Goal: Transaction & Acquisition: Purchase product/service

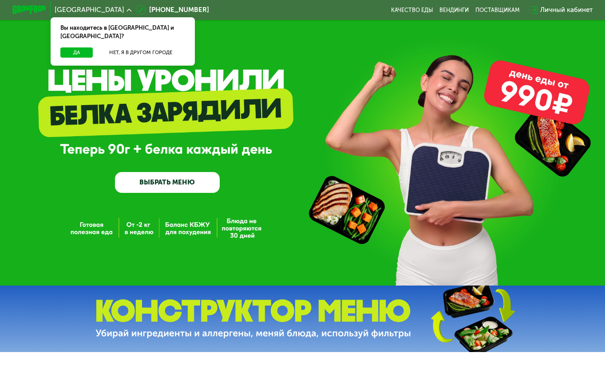
click at [166, 181] on link "ВЫБРАТЬ МЕНЮ" at bounding box center [167, 182] width 105 height 21
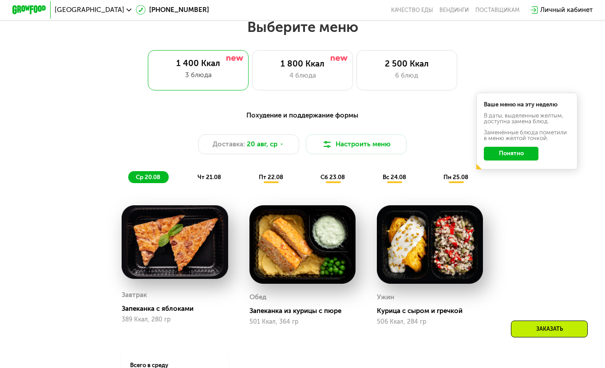
scroll to position [365, 0]
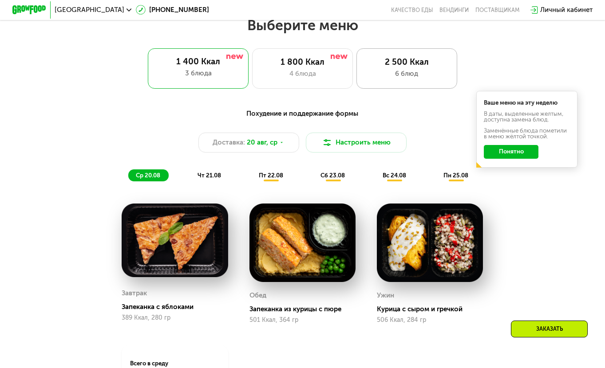
click at [401, 74] on div "6 блюд" at bounding box center [406, 74] width 83 height 10
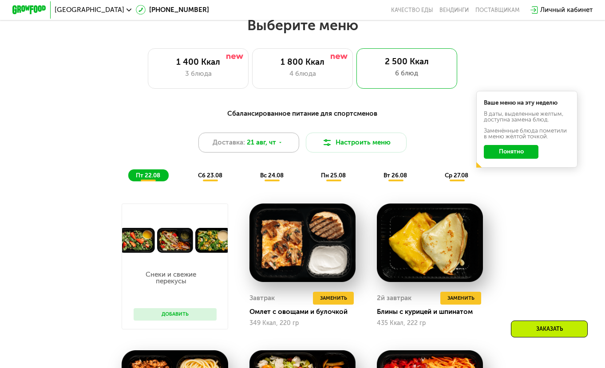
click at [281, 145] on icon at bounding box center [280, 142] width 5 height 5
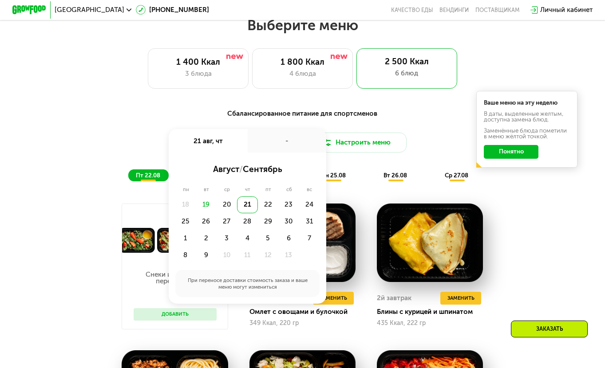
click at [281, 147] on div "-" at bounding box center [287, 141] width 79 height 24
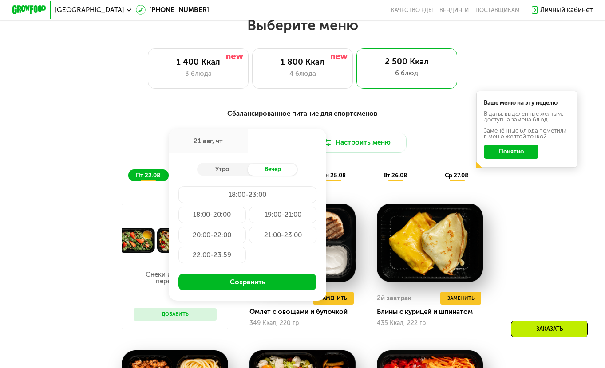
click at [432, 146] on div "Доставка: [DATE] авг, чт - Утро Вечер 18:00-23:00 18:00-20:00 19:00-21:00 20:00…" at bounding box center [302, 143] width 497 height 20
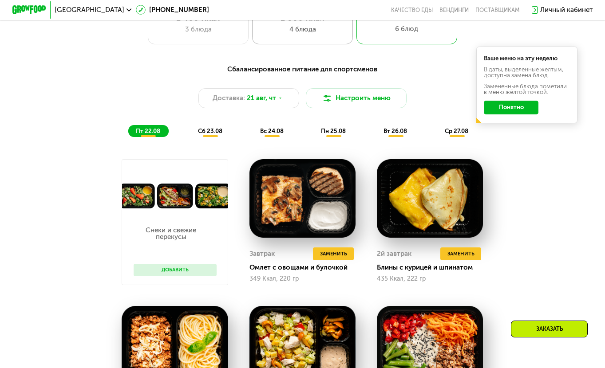
scroll to position [321, 0]
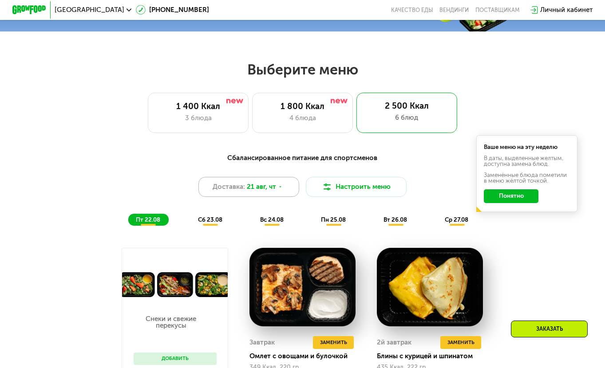
click at [281, 189] on icon at bounding box center [280, 187] width 5 height 5
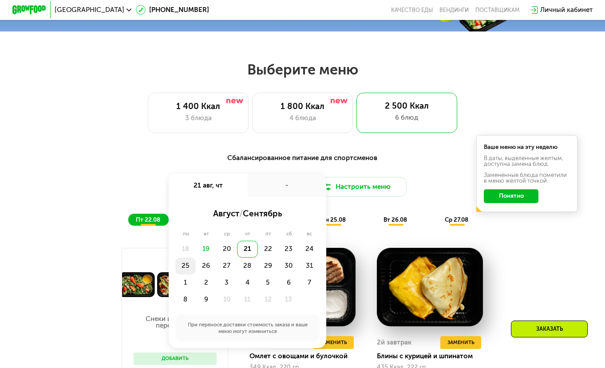
click at [196, 271] on div "25" at bounding box center [206, 266] width 21 height 17
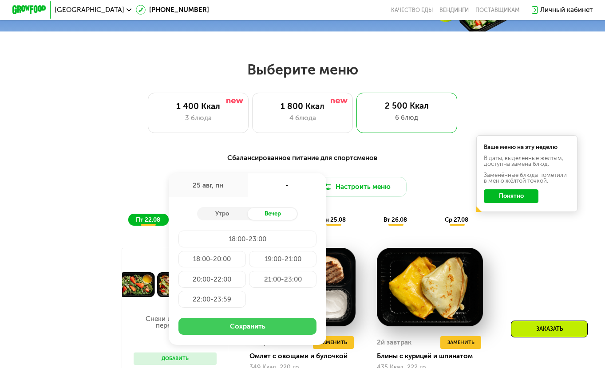
click at [251, 335] on button "Сохранить" at bounding box center [247, 326] width 138 height 17
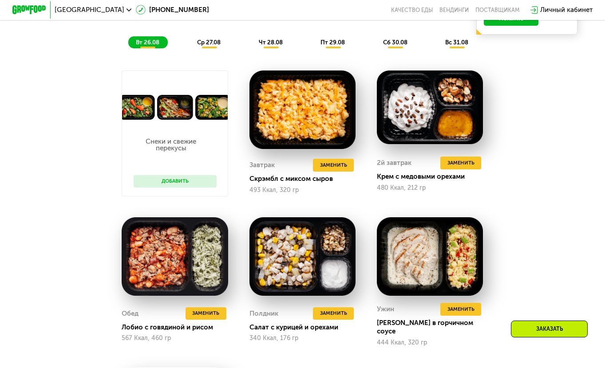
scroll to position [410, 0]
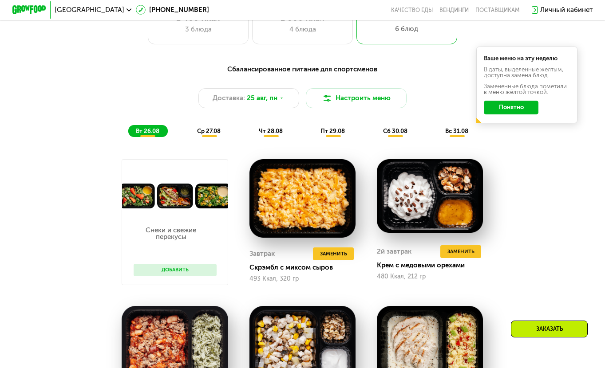
click at [216, 134] on span "ср 27.08" at bounding box center [209, 131] width 24 height 7
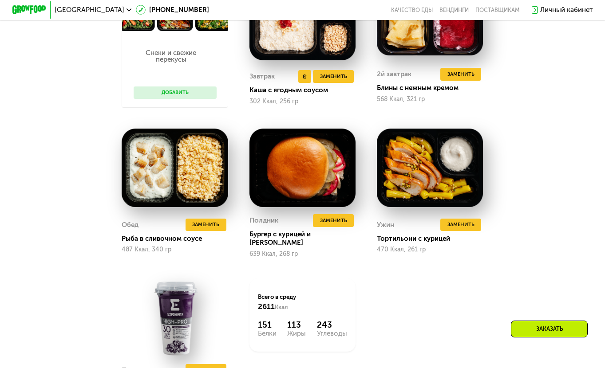
scroll to position [676, 0]
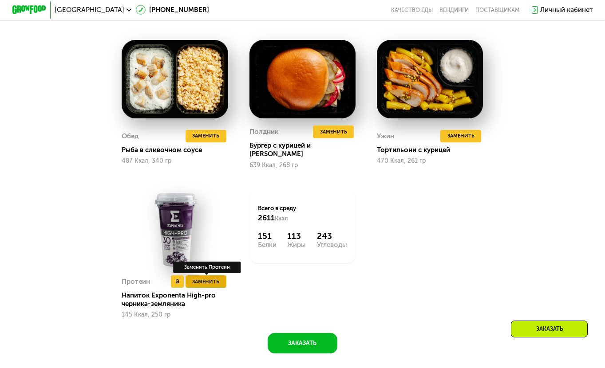
click at [201, 284] on span "Заменить" at bounding box center [205, 282] width 27 height 8
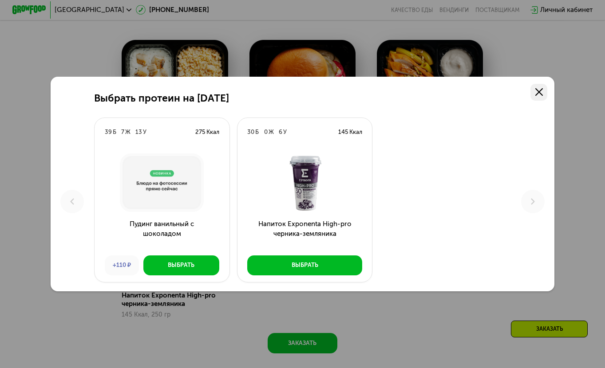
click at [546, 93] on link at bounding box center [538, 92] width 17 height 17
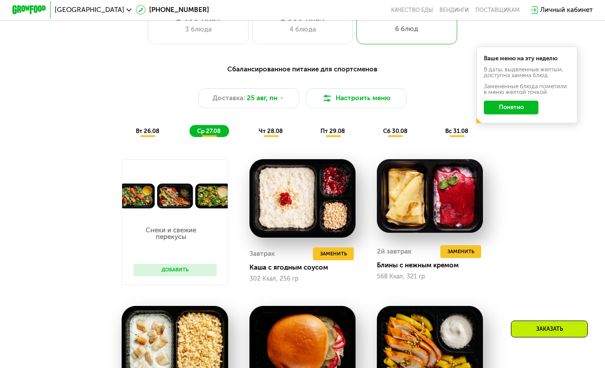
scroll to position [365, 0]
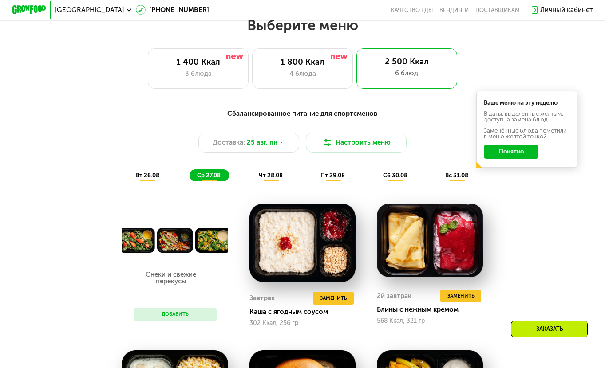
click at [262, 179] on span "чт 28.08" at bounding box center [271, 175] width 24 height 7
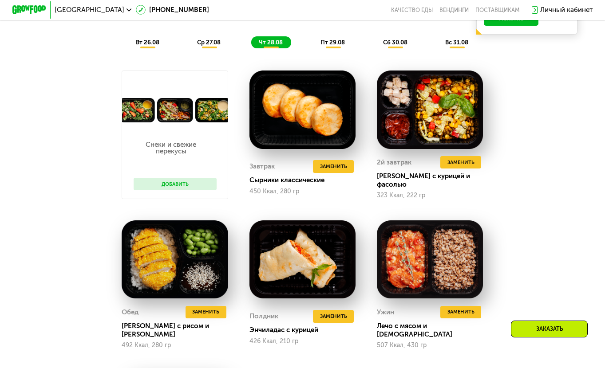
scroll to position [454, 0]
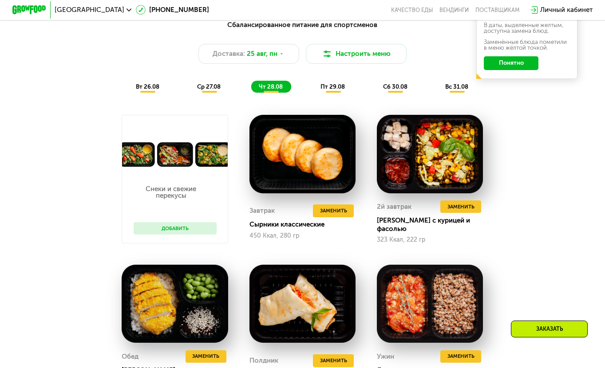
click at [375, 93] on div "пт 29.08" at bounding box center [395, 87] width 40 height 12
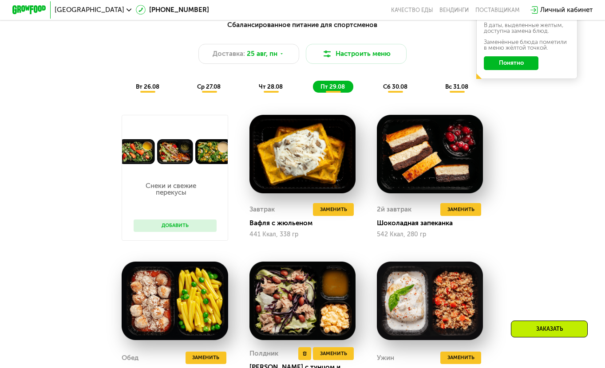
scroll to position [410, 0]
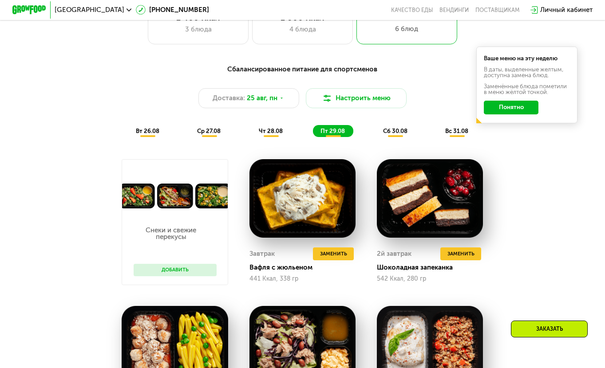
click at [437, 131] on div "сб 30.08" at bounding box center [456, 131] width 39 height 12
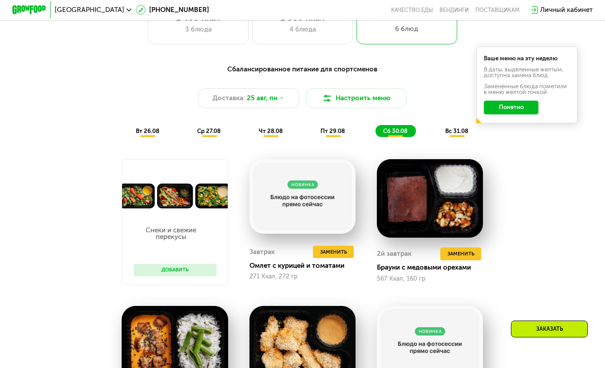
click at [456, 137] on div "вс 31.08" at bounding box center [456, 131] width 39 height 12
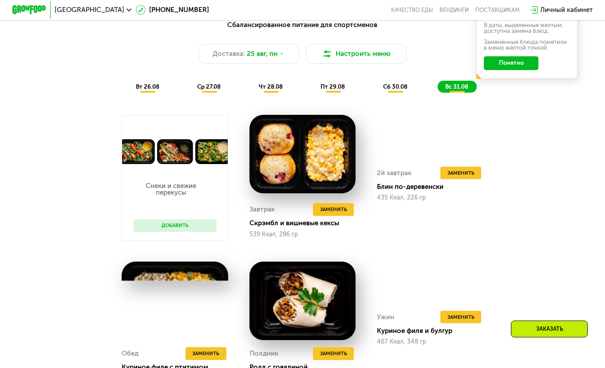
scroll to position [321, 0]
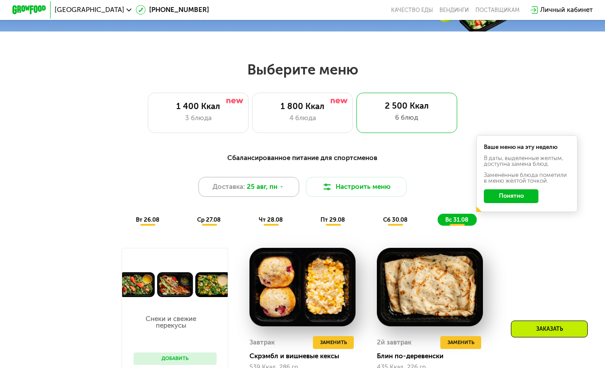
click at [268, 192] on span "25 авг, пн" at bounding box center [262, 187] width 31 height 10
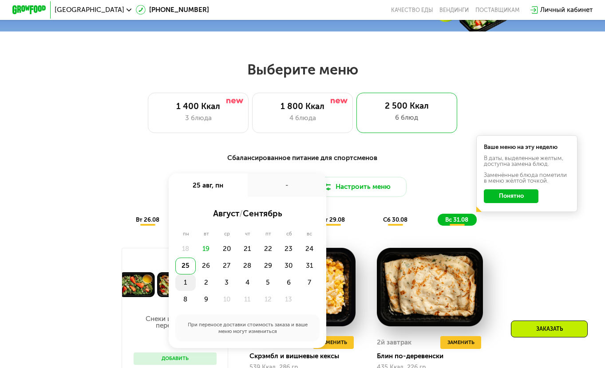
click at [196, 283] on div "1" at bounding box center [206, 283] width 21 height 17
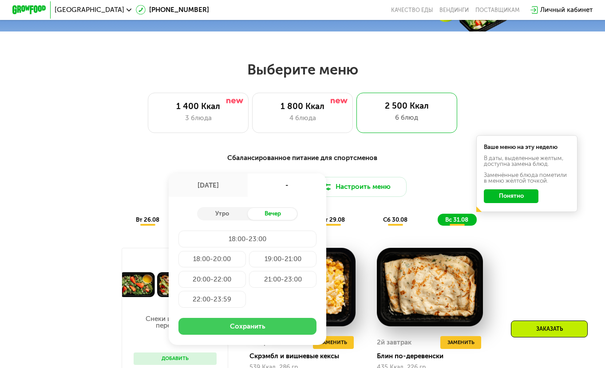
click at [254, 326] on button "Сохранить" at bounding box center [247, 326] width 138 height 17
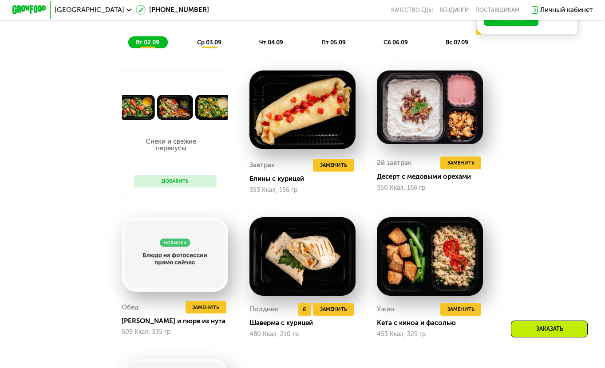
scroll to position [365, 0]
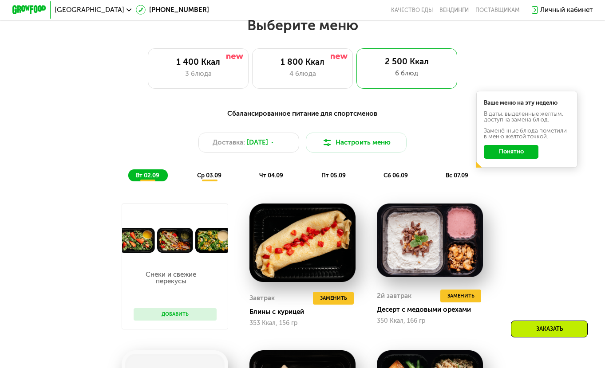
click at [210, 177] on span "ср 03.09" at bounding box center [209, 175] width 24 height 7
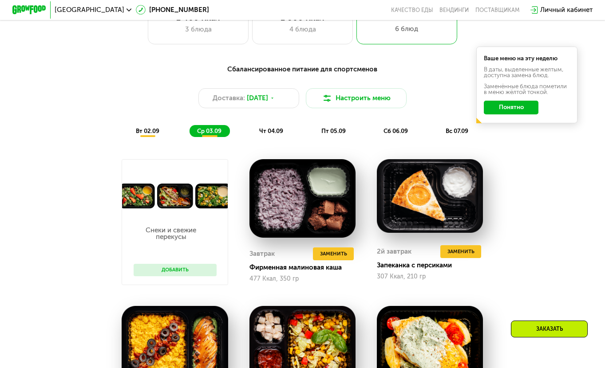
scroll to position [276, 0]
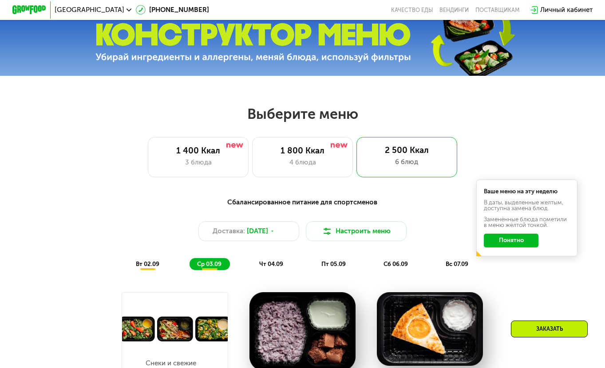
click at [280, 258] on div "Сбалансированное питание для спортсменов Доставка: [DATE] Настроить меню вт 02.…" at bounding box center [302, 233] width 497 height 73
click at [271, 267] on span "чт 04.09" at bounding box center [271, 264] width 24 height 7
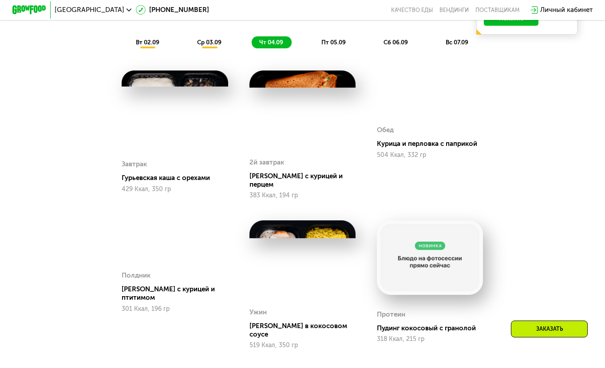
scroll to position [454, 0]
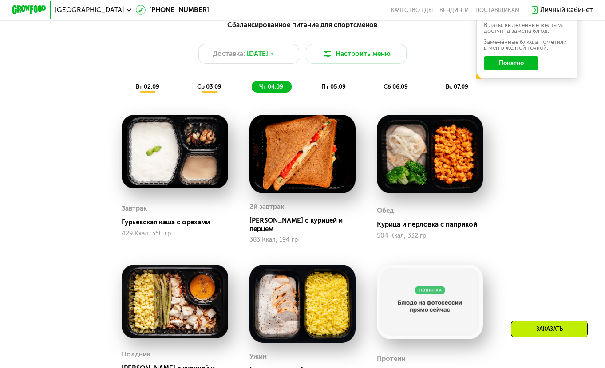
click at [331, 90] on span "пт 05.09" at bounding box center [333, 86] width 24 height 7
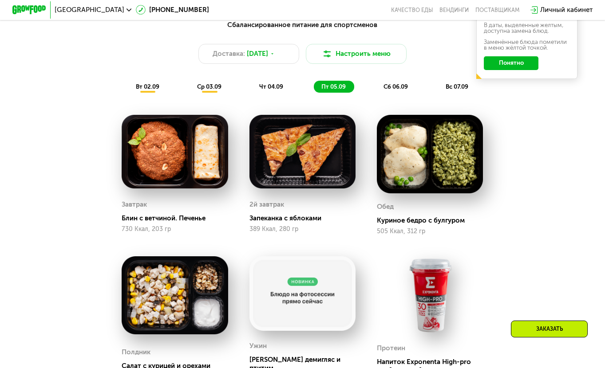
click at [398, 90] on span "сб 06.09" at bounding box center [395, 86] width 24 height 7
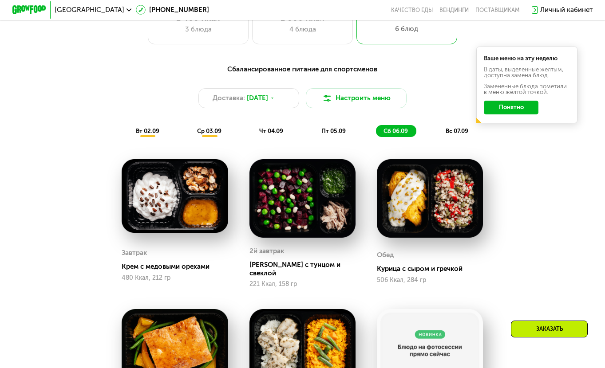
scroll to position [365, 0]
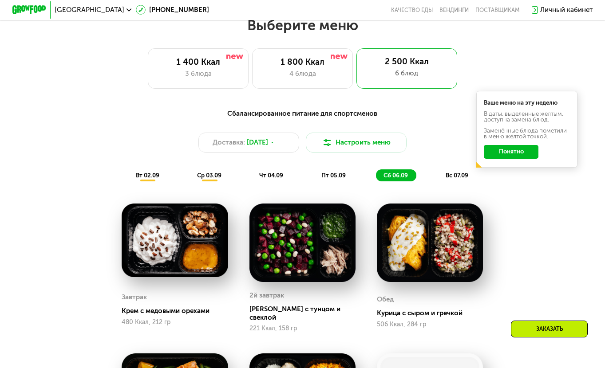
click at [452, 179] on span "вс 07.09" at bounding box center [456, 175] width 23 height 7
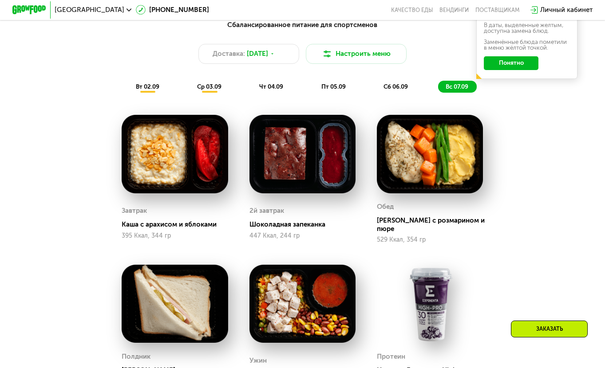
scroll to position [321, 0]
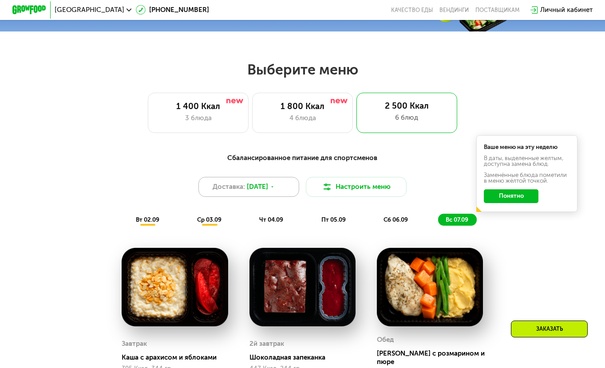
click at [280, 194] on div "Доставка: [DATE]" at bounding box center [248, 187] width 101 height 20
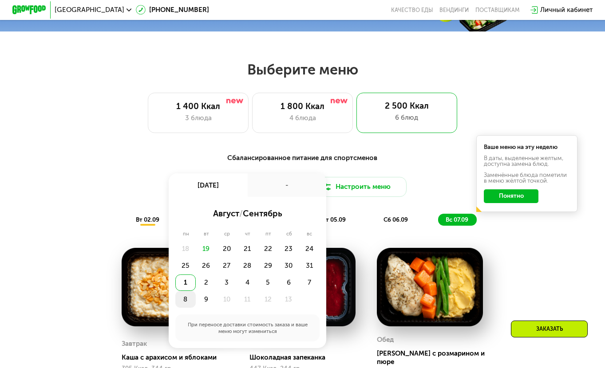
click at [196, 307] on div "8" at bounding box center [206, 299] width 21 height 17
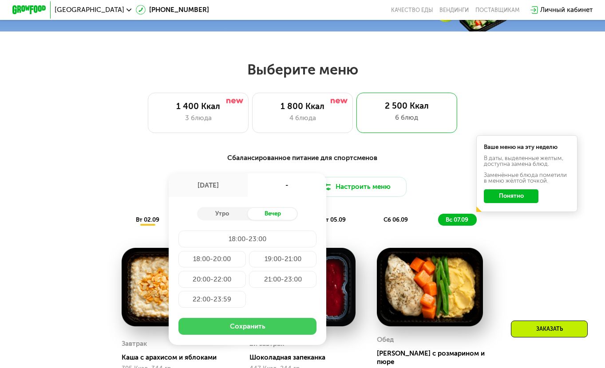
click at [277, 332] on button "Сохранить" at bounding box center [247, 326] width 138 height 17
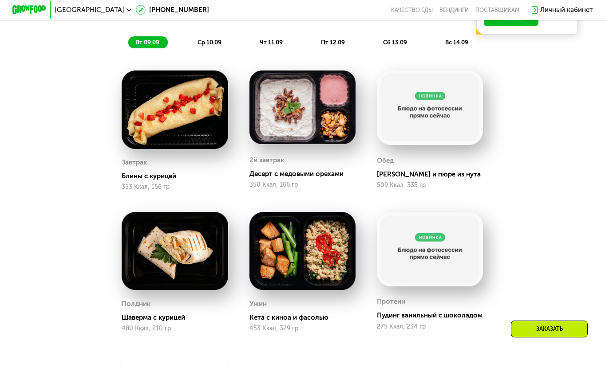
scroll to position [365, 0]
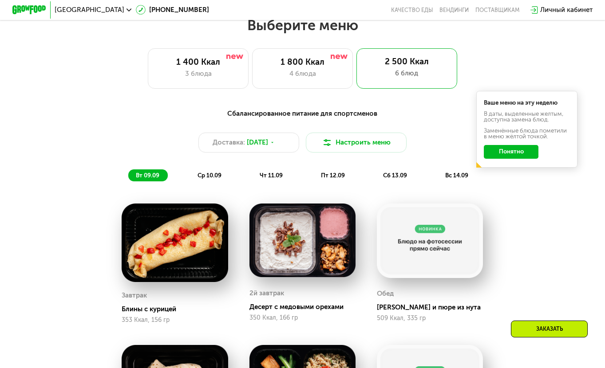
click at [219, 179] on span "ср 10.09" at bounding box center [209, 175] width 24 height 7
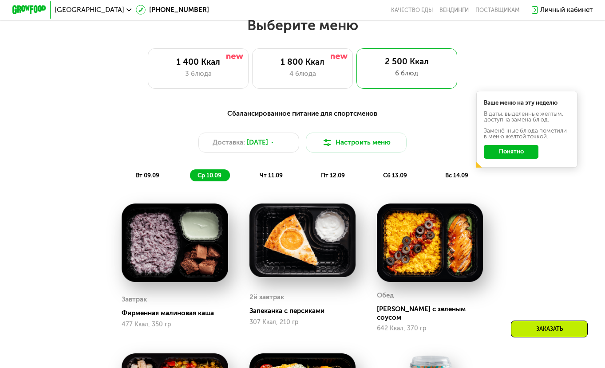
click at [273, 178] on span "чт 11.09" at bounding box center [271, 175] width 23 height 7
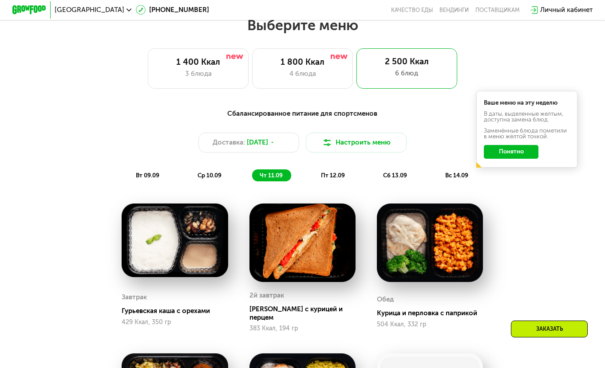
click at [375, 174] on div "пт 12.09" at bounding box center [395, 175] width 40 height 12
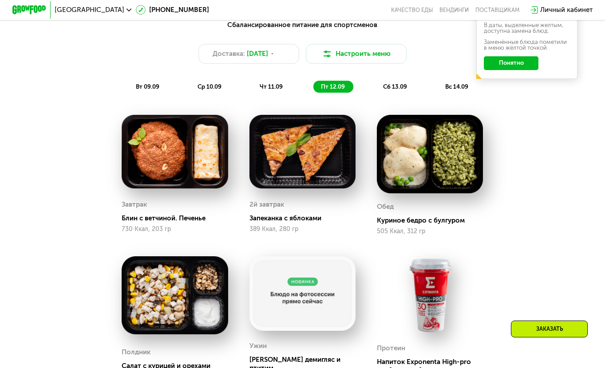
scroll to position [410, 0]
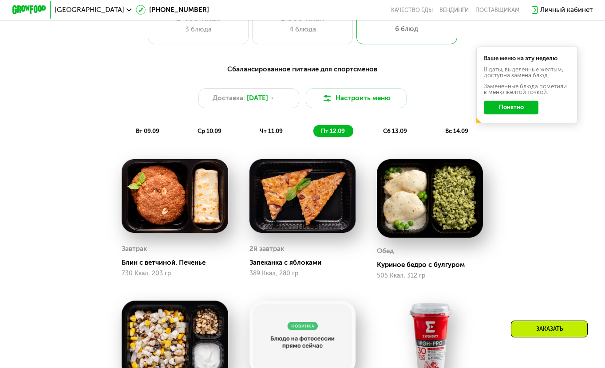
click at [190, 137] on div "вт 09.09" at bounding box center [210, 131] width 40 height 12
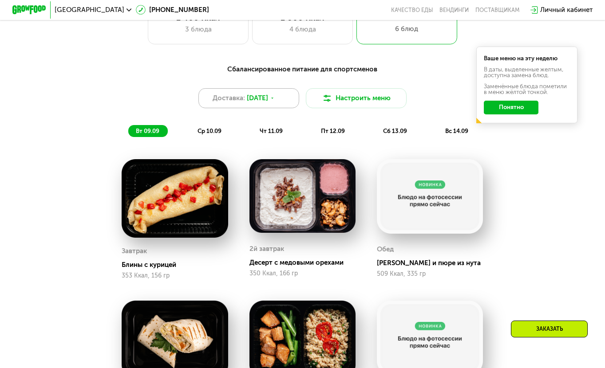
scroll to position [321, 0]
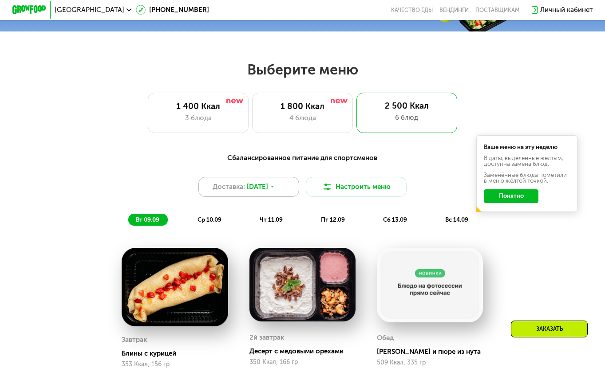
click at [284, 186] on div "Доставка: [DATE]" at bounding box center [248, 187] width 101 height 20
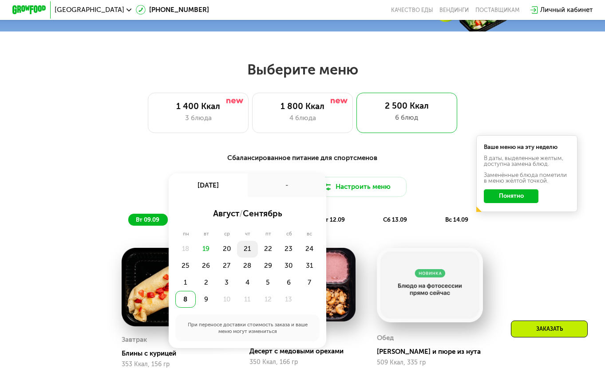
click at [258, 254] on div "21" at bounding box center [268, 249] width 21 height 17
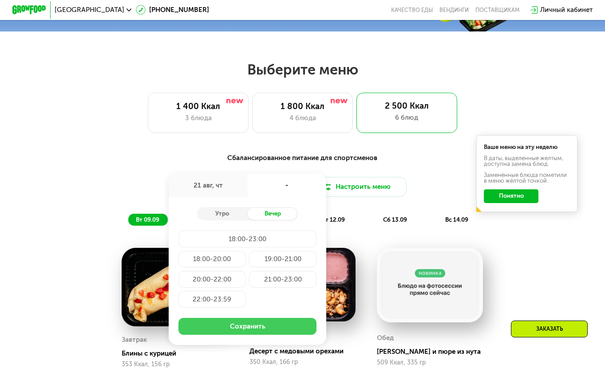
click at [260, 332] on button "Сохранить" at bounding box center [247, 326] width 138 height 17
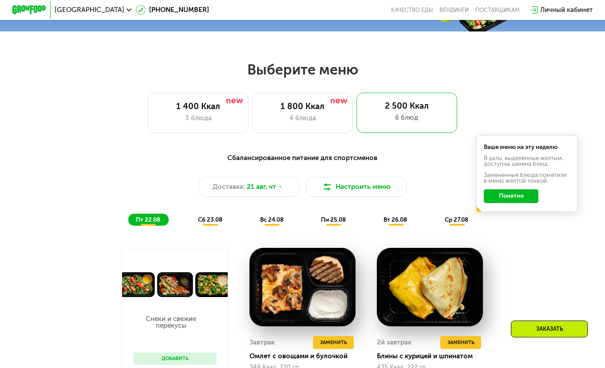
scroll to position [454, 0]
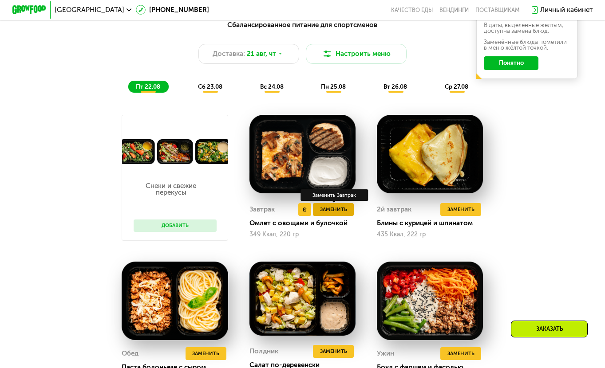
click at [325, 214] on span "Заменить" at bounding box center [333, 209] width 27 height 8
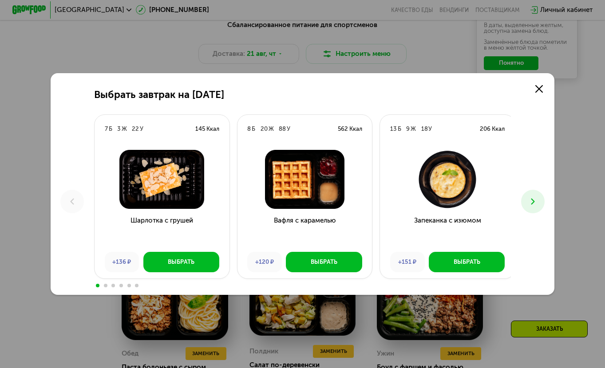
click at [542, 198] on button at bounding box center [533, 202] width 24 height 24
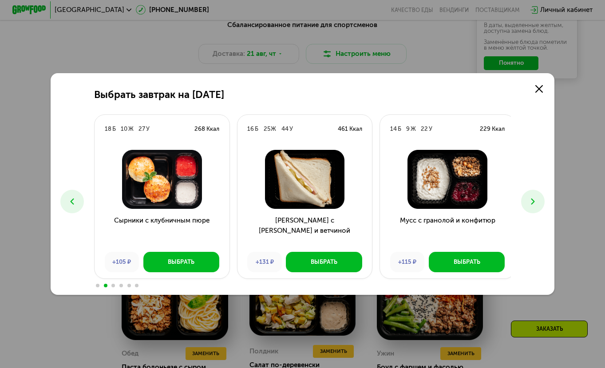
click at [542, 198] on button at bounding box center [533, 202] width 24 height 24
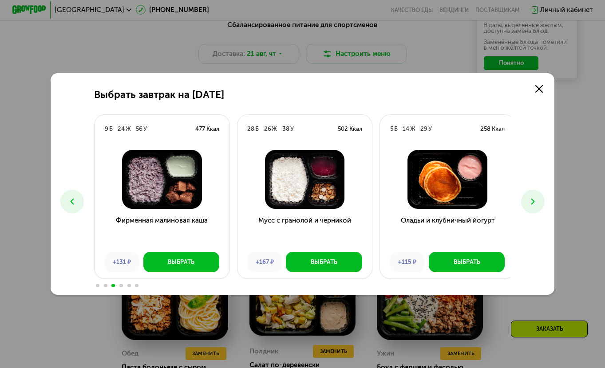
click at [542, 198] on button at bounding box center [533, 202] width 24 height 24
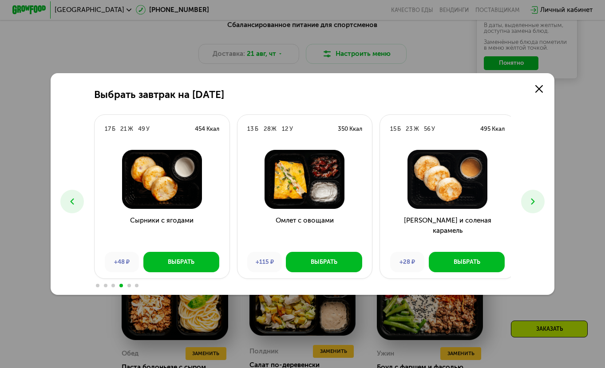
click at [542, 198] on button at bounding box center [533, 202] width 24 height 24
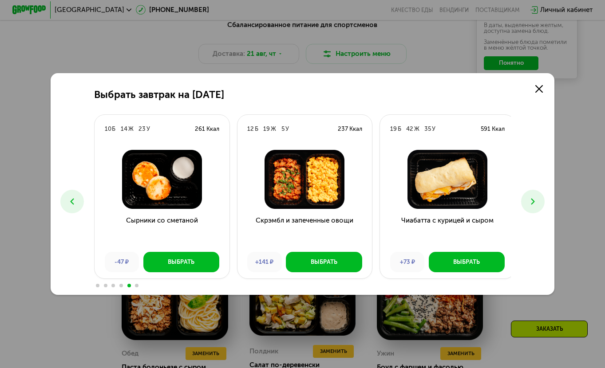
click at [530, 196] on button at bounding box center [533, 202] width 24 height 24
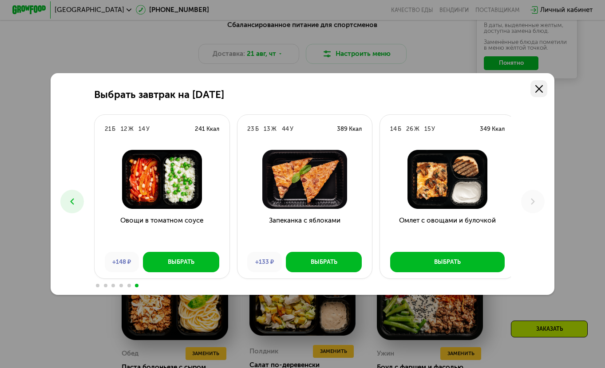
click at [543, 86] on icon at bounding box center [539, 89] width 8 height 8
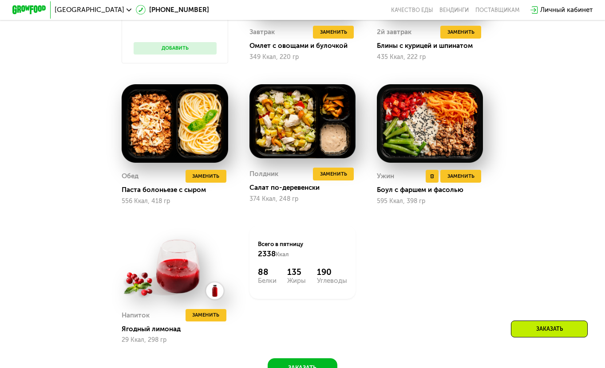
scroll to position [587, 0]
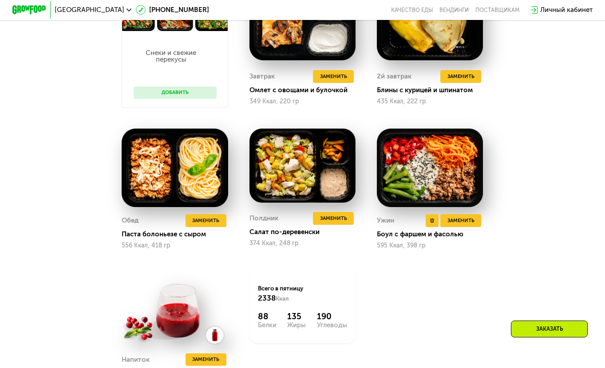
click at [458, 235] on div "Ужин Удалить Ужин Заменить Заменить Ужин Боул с фаршем и фасолью 595 Ккал, 398 …" at bounding box center [430, 231] width 106 height 35
click at [459, 225] on span "Заменить" at bounding box center [460, 221] width 27 height 8
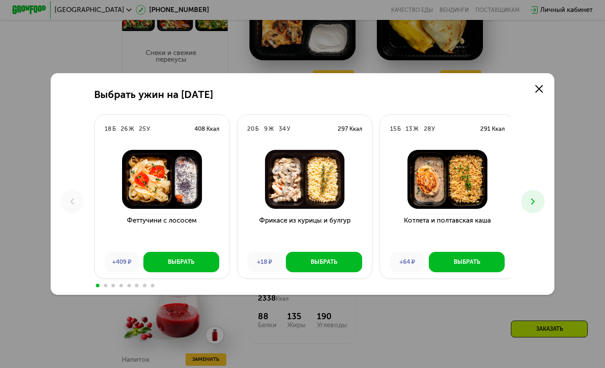
click at [533, 203] on icon at bounding box center [533, 202] width 10 height 10
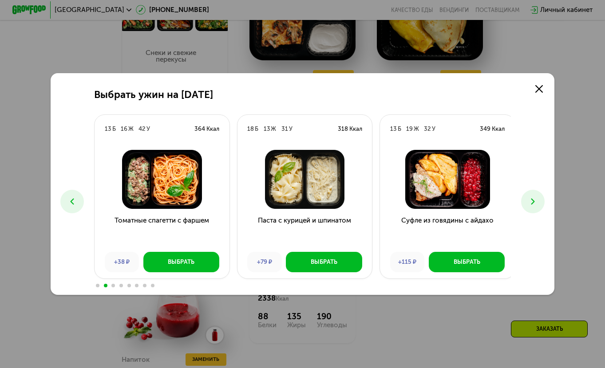
click at [533, 203] on icon at bounding box center [533, 202] width 10 height 10
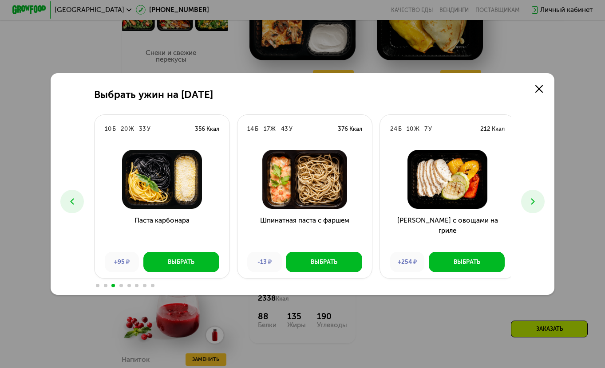
click at [533, 203] on icon at bounding box center [533, 202] width 10 height 10
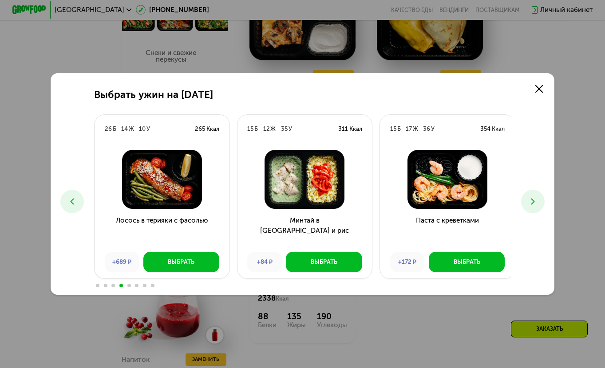
click at [533, 203] on icon at bounding box center [533, 202] width 10 height 10
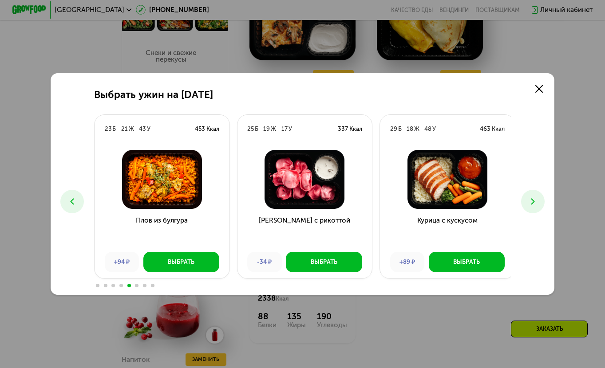
click at [533, 203] on icon at bounding box center [533, 202] width 10 height 10
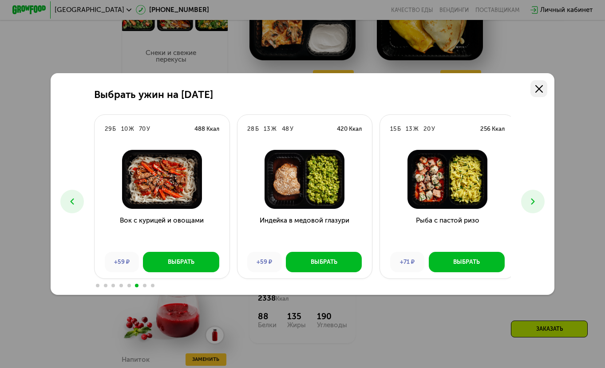
click at [538, 94] on link at bounding box center [538, 88] width 17 height 17
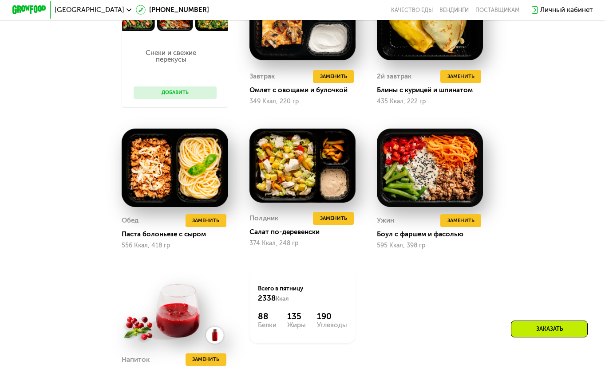
scroll to position [410, 0]
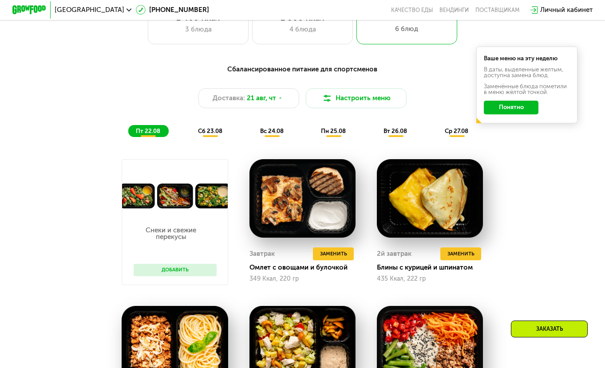
click at [208, 134] on span "сб 23.08" at bounding box center [210, 131] width 24 height 7
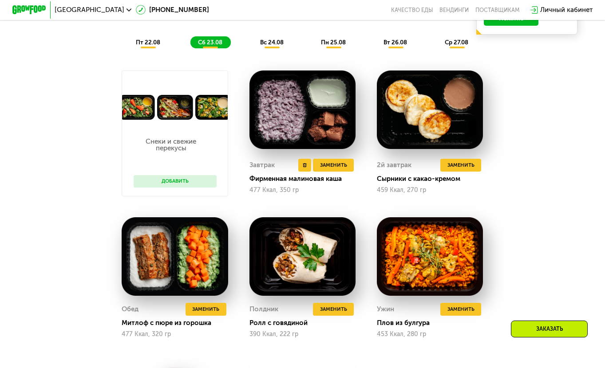
scroll to position [543, 0]
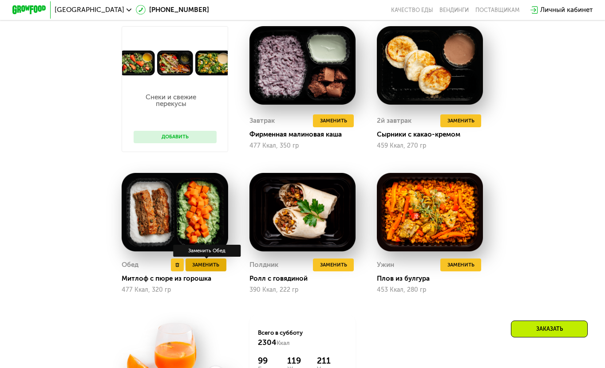
click at [201, 269] on span "Заменить" at bounding box center [205, 265] width 27 height 8
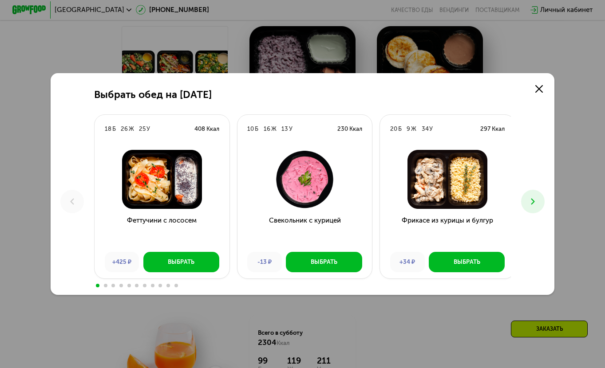
click at [542, 206] on button at bounding box center [533, 202] width 24 height 24
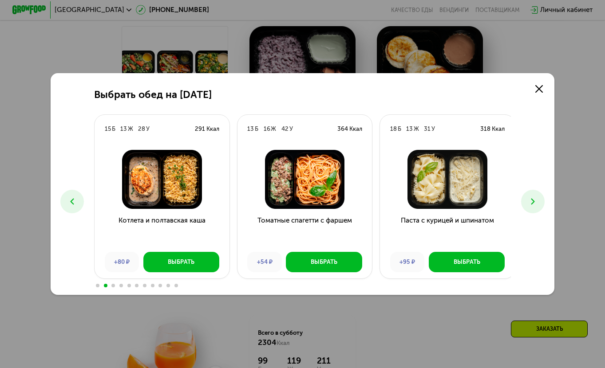
click at [542, 206] on button at bounding box center [533, 202] width 24 height 24
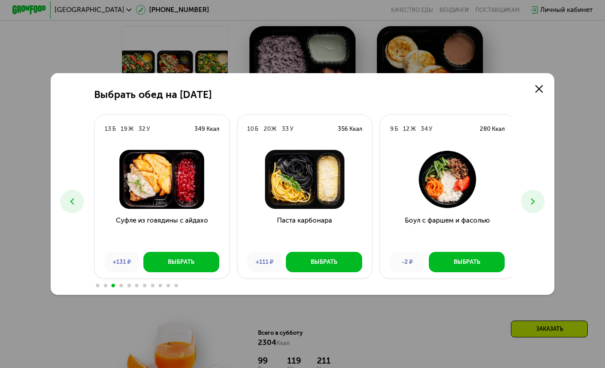
click at [542, 206] on button at bounding box center [533, 202] width 24 height 24
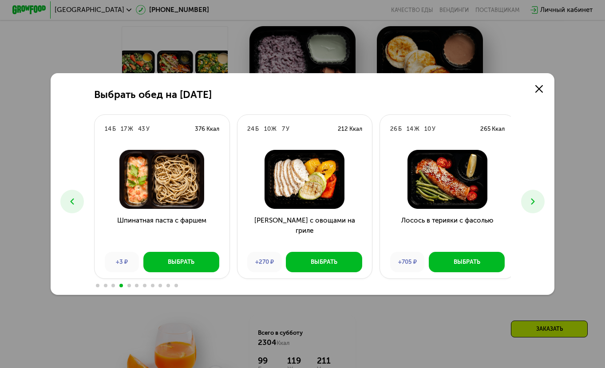
click at [542, 206] on button at bounding box center [533, 202] width 24 height 24
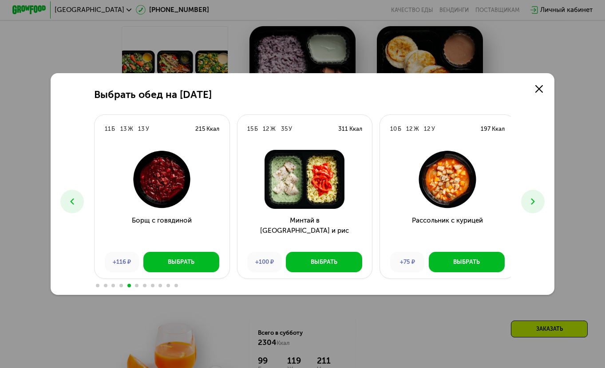
click at [542, 206] on button at bounding box center [533, 202] width 24 height 24
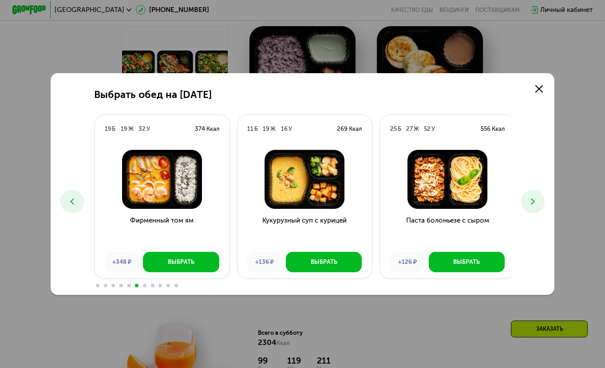
click at [542, 206] on button at bounding box center [533, 202] width 24 height 24
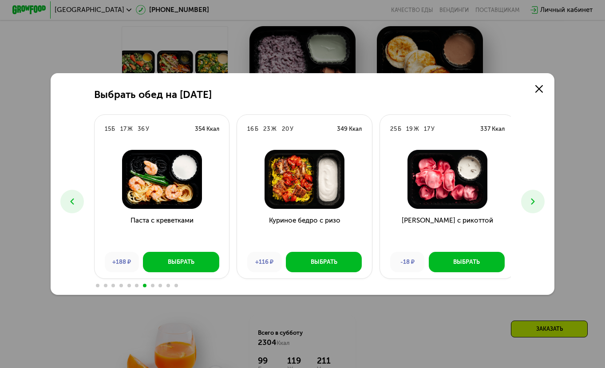
click at [542, 206] on button at bounding box center [533, 202] width 24 height 24
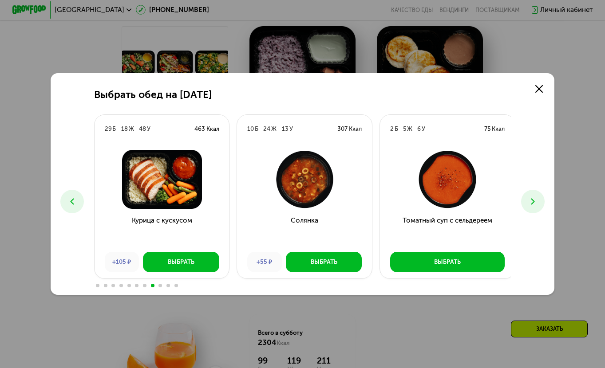
click at [542, 206] on button at bounding box center [533, 202] width 24 height 24
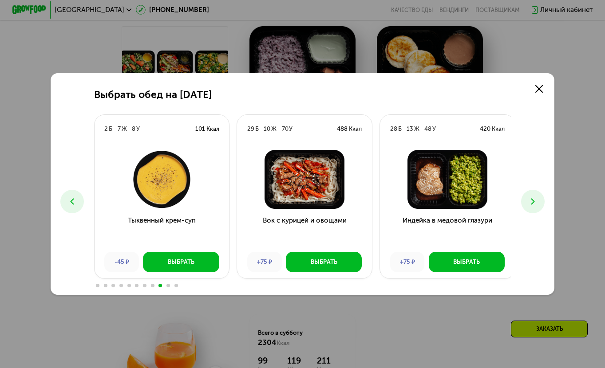
click at [542, 206] on button at bounding box center [533, 202] width 24 height 24
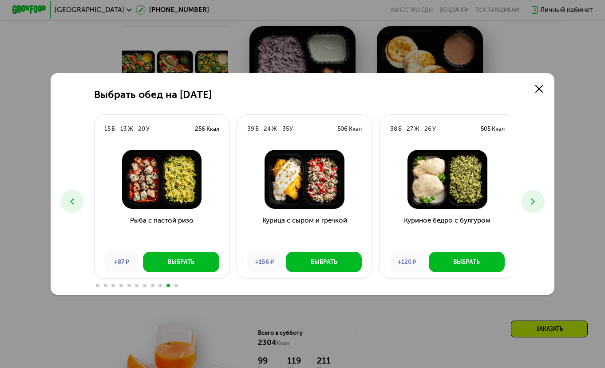
click at [276, 180] on img at bounding box center [304, 179] width 121 height 59
click at [308, 197] on img at bounding box center [304, 179] width 121 height 59
click at [316, 168] on img at bounding box center [304, 179] width 121 height 59
click at [302, 138] on div "39 Б 24 Ж 35 У 506 Ккал" at bounding box center [304, 129] width 135 height 28
click at [268, 124] on div "39 Б 24 Ж 35 У 506 Ккал" at bounding box center [304, 129] width 135 height 28
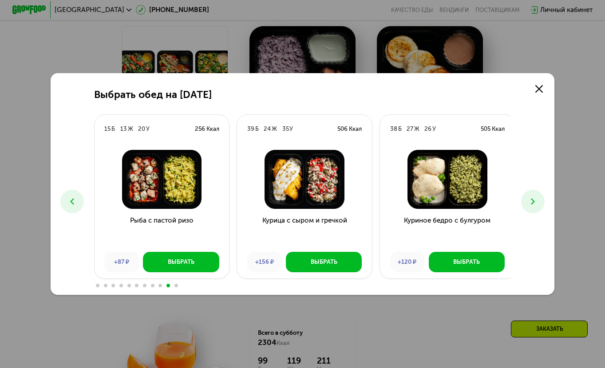
click at [268, 124] on div "39 Б 24 Ж 35 У 506 Ккал" at bounding box center [304, 129] width 135 height 28
click at [303, 219] on h3 "Курица с сыром и гречкой" at bounding box center [304, 231] width 135 height 30
click at [314, 272] on button "Выбрать" at bounding box center [324, 262] width 76 height 20
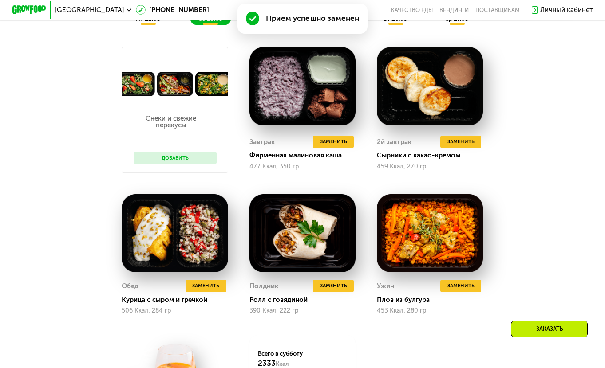
scroll to position [564, 0]
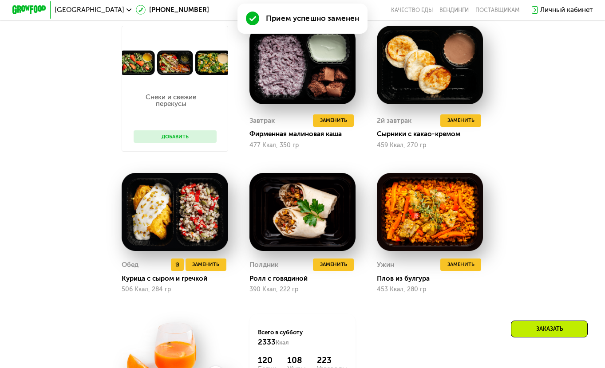
click at [181, 214] on img at bounding box center [175, 212] width 106 height 79
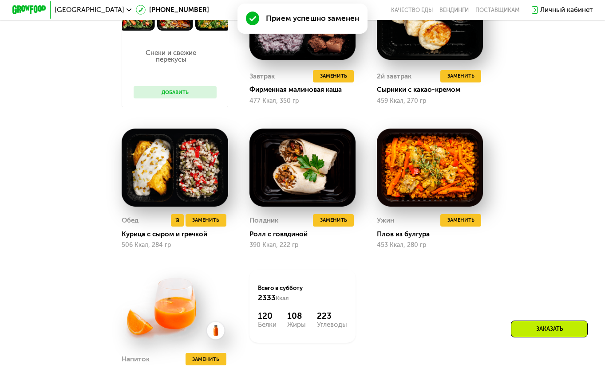
drag, startPoint x: 154, startPoint y: 179, endPoint x: 140, endPoint y: 176, distance: 14.4
click at [140, 176] on img at bounding box center [175, 168] width 106 height 79
